Goal: Task Accomplishment & Management: Use online tool/utility

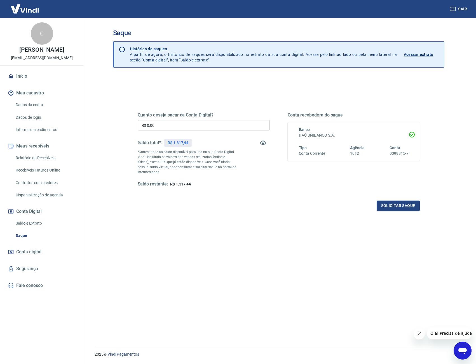
drag, startPoint x: 169, startPoint y: 125, endPoint x: 77, endPoint y: 121, distance: 91.5
click at [77, 121] on div "Sair C [PERSON_NAME] [EMAIL_ADDRESS][DOMAIN_NAME] Início Meu cadastro Dados da …" at bounding box center [238, 182] width 476 height 364
type input "R$ 1.317,44"
click at [384, 203] on button "Solicitar saque" at bounding box center [397, 206] width 43 height 10
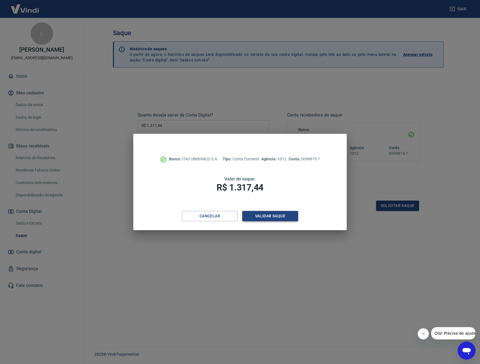
click at [279, 215] on button "Validar saque" at bounding box center [270, 216] width 56 height 10
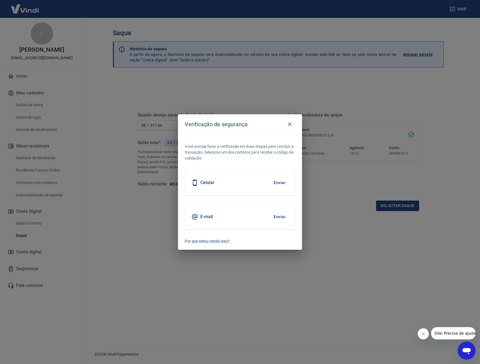
drag, startPoint x: 252, startPoint y: 188, endPoint x: 274, endPoint y: 184, distance: 22.4
click at [252, 188] on div "Celular Enviar" at bounding box center [240, 182] width 111 height 25
click at [274, 184] on button "Enviar" at bounding box center [280, 183] width 18 height 12
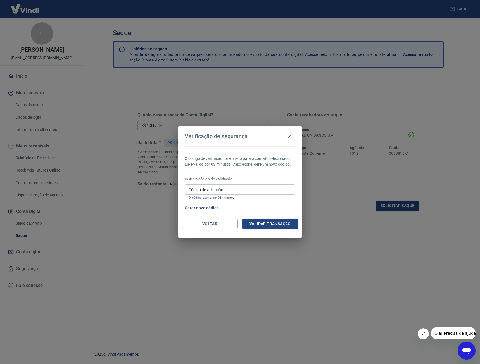
click at [274, 184] on div "Insira o código de validação Código de validação Código de validação O código e…" at bounding box center [240, 188] width 111 height 24
click at [263, 190] on input "Código de validação" at bounding box center [240, 190] width 111 height 10
type input "880587"
click at [255, 223] on button "Validar transação" at bounding box center [270, 224] width 56 height 10
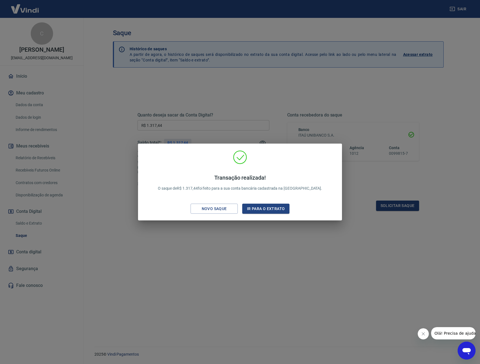
click at [251, 237] on div "Transação realizada! O saque de R$ 1.317,44 foi feito para a sua conta bancária…" at bounding box center [240, 182] width 480 height 364
